Goal: Information Seeking & Learning: Find contact information

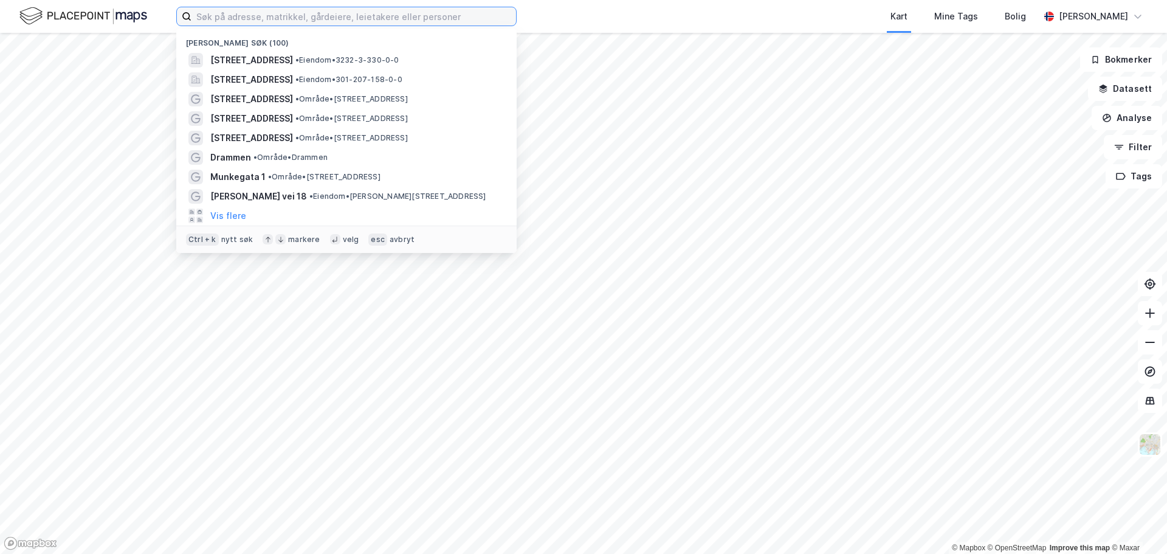
click at [296, 20] on input at bounding box center [353, 16] width 325 height 18
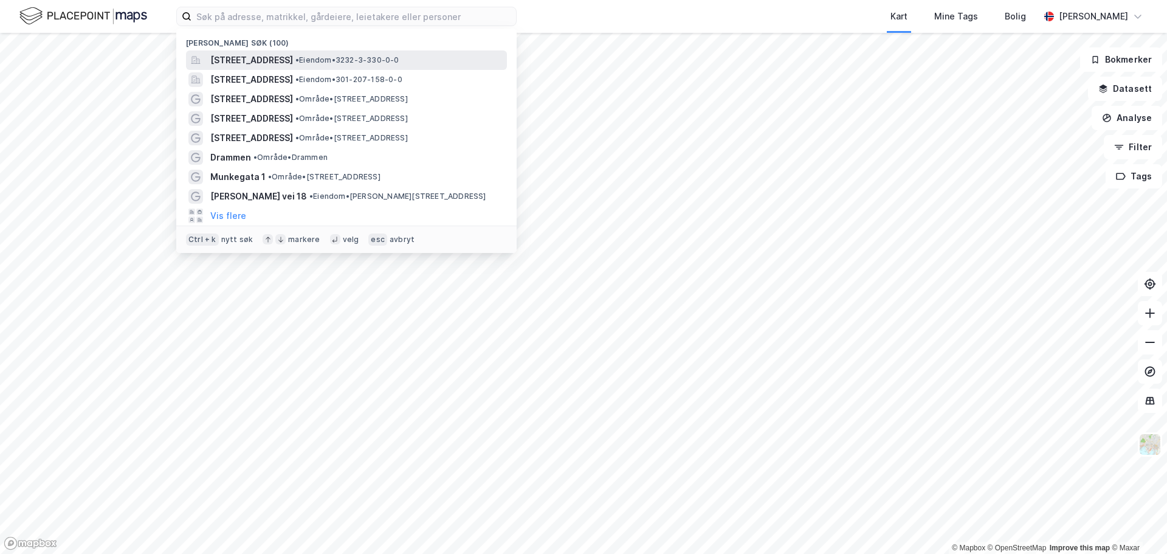
click at [293, 60] on span "[STREET_ADDRESS]" at bounding box center [251, 60] width 83 height 15
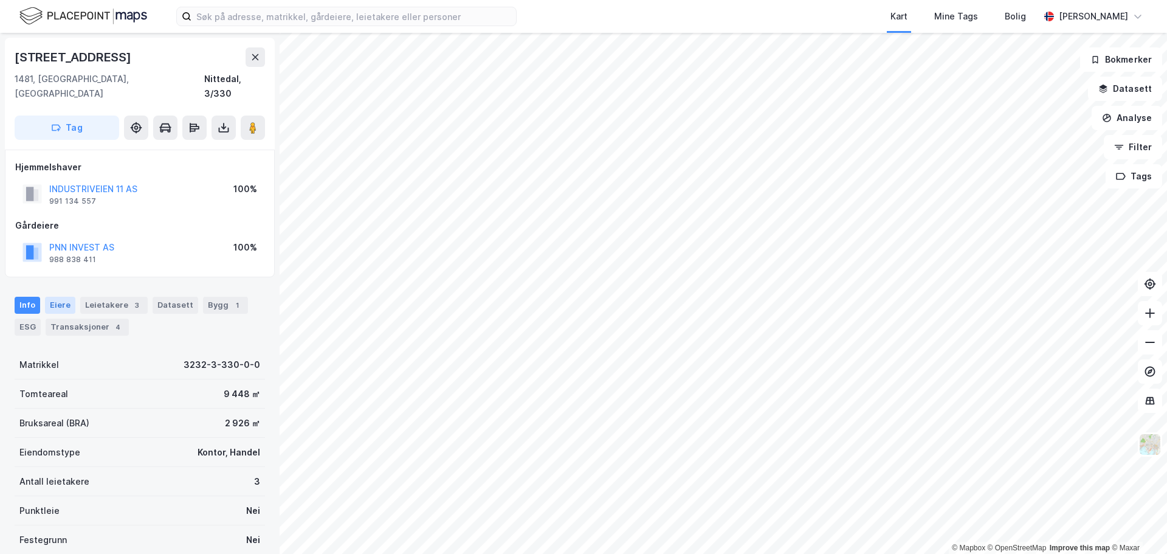
click at [57, 297] on div "Eiere" at bounding box center [60, 305] width 30 height 17
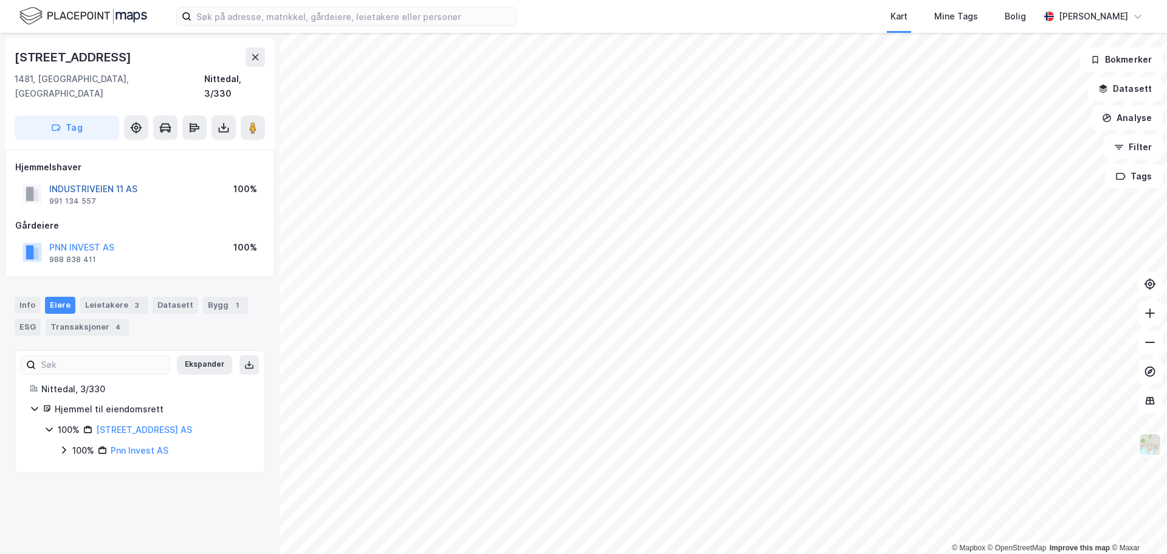
click at [0, 0] on button "INDUSTRIVEIEN 11 AS" at bounding box center [0, 0] width 0 height 0
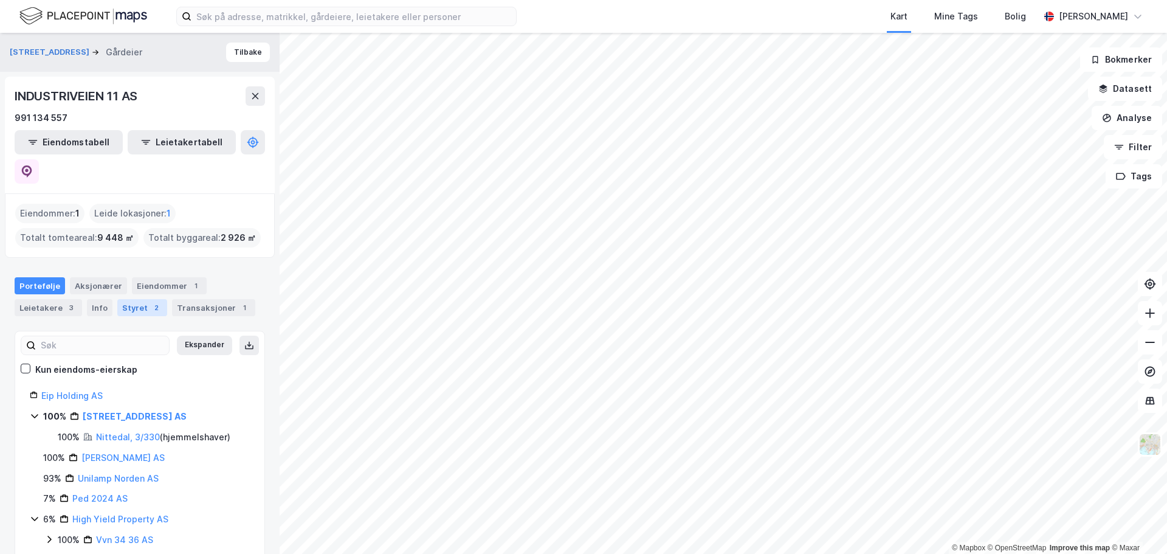
click at [134, 299] on div "Styret 2" at bounding box center [142, 307] width 50 height 17
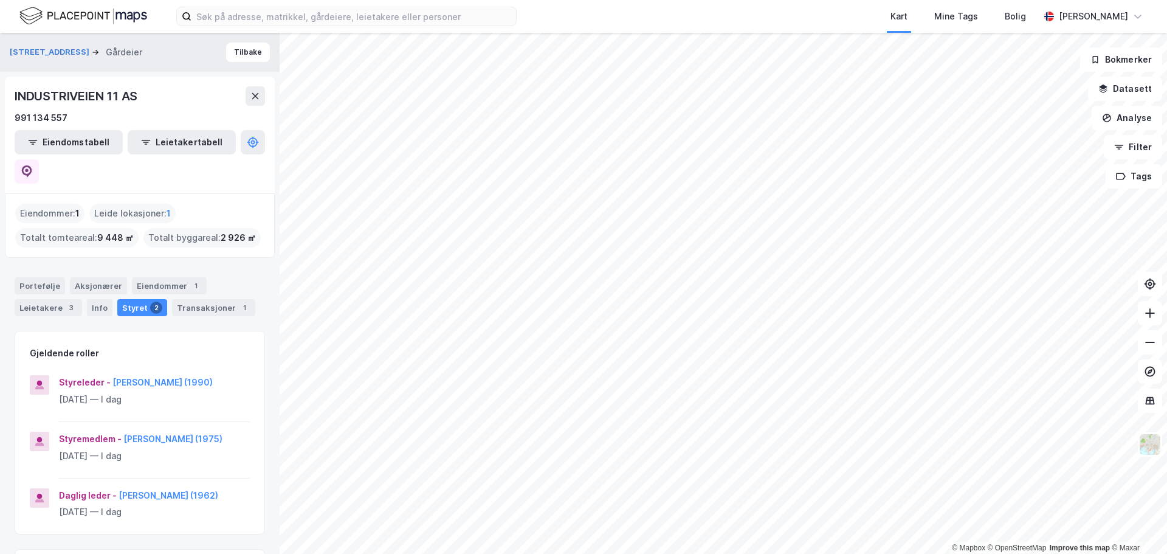
click at [134, 375] on div "Styreleder - [PERSON_NAME] (1990)" at bounding box center [154, 382] width 191 height 15
drag, startPoint x: 112, startPoint y: 349, endPoint x: 222, endPoint y: 361, distance: 110.7
click at [217, 375] on div "Styreleder - [PERSON_NAME] (1990)" at bounding box center [154, 382] width 191 height 15
drag, startPoint x: 241, startPoint y: 354, endPoint x: 112, endPoint y: 356, distance: 128.9
click at [112, 375] on div "Styreleder - [PERSON_NAME] (1990) [DATE] — I dag" at bounding box center [139, 398] width 249 height 47
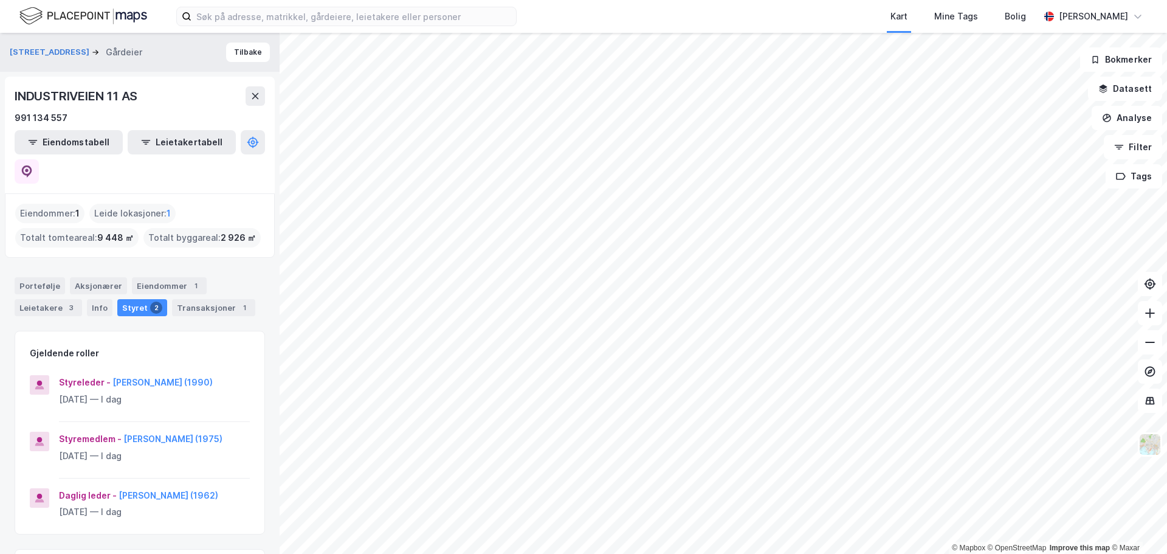
copy button "[PERSON_NAME]"
